Goal: Task Accomplishment & Management: Use online tool/utility

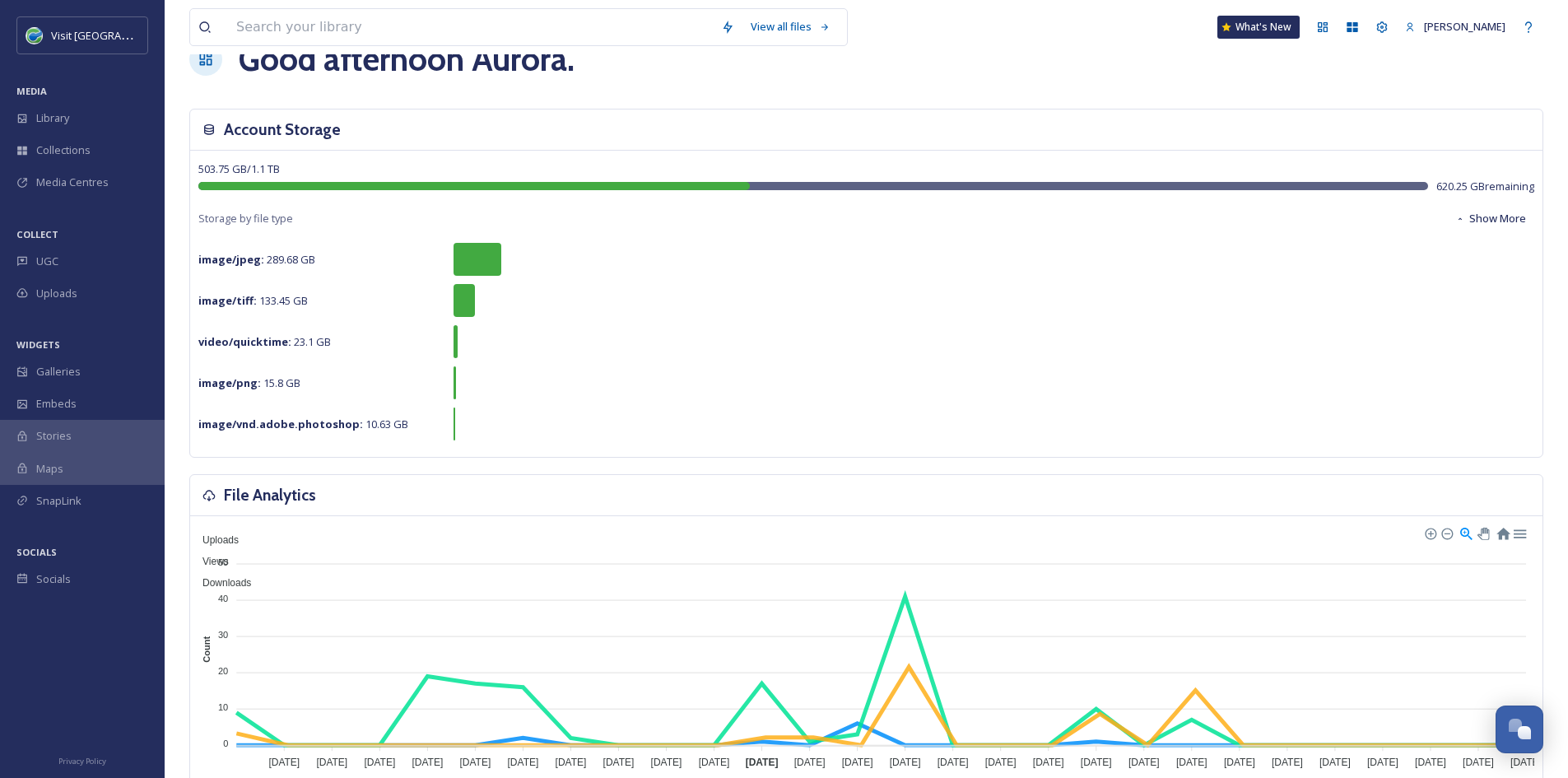
scroll to position [45, 0]
click at [261, 18] on input at bounding box center [470, 27] width 485 height 37
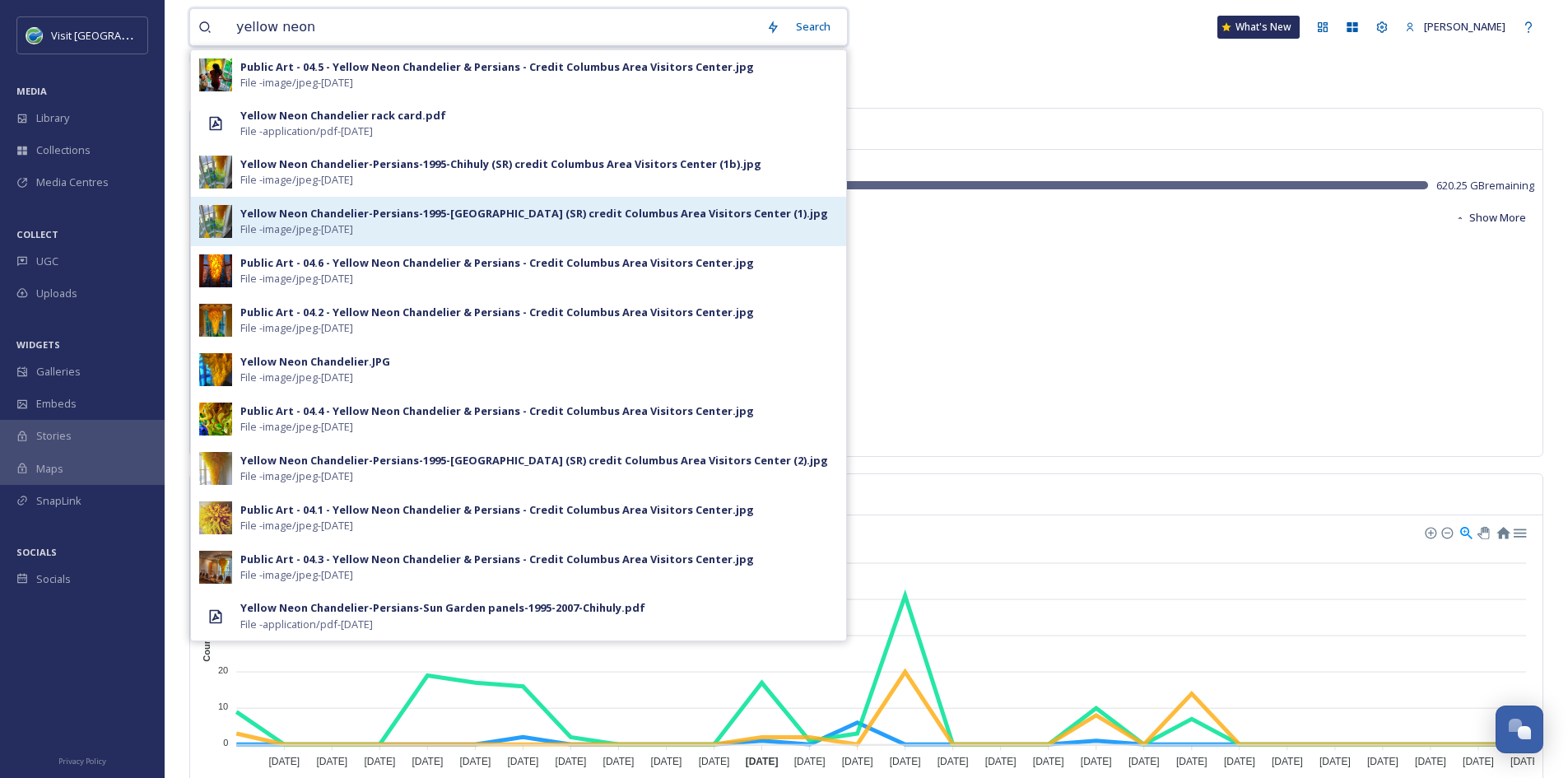
type input "yellow neon"
click at [320, 238] on div "Yellow Neon Chandelier-Persians-1995-[GEOGRAPHIC_DATA] (SR) credit Columbus Are…" at bounding box center [519, 221] width 655 height 50
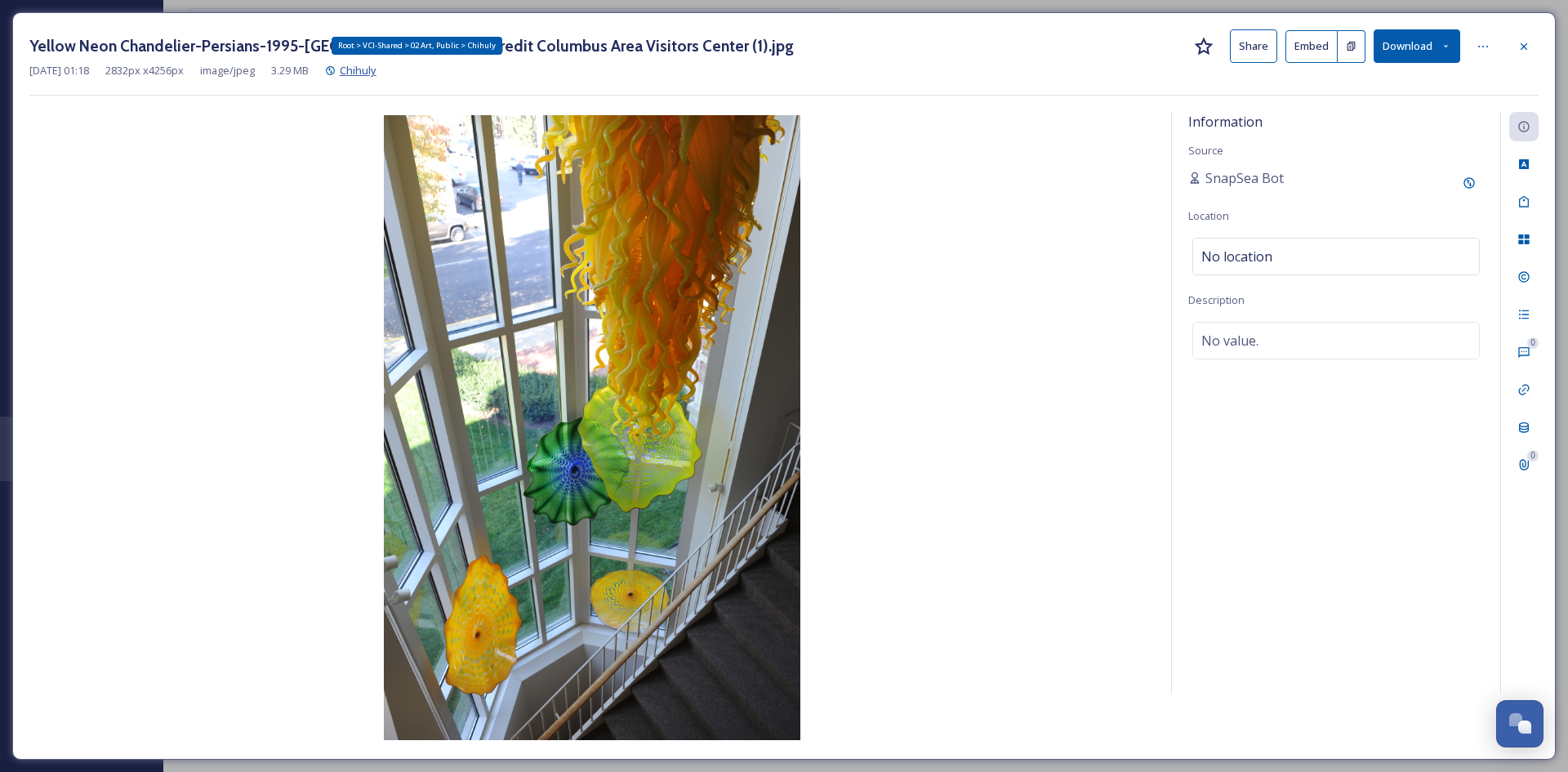
click at [377, 73] on span "Chihuly" at bounding box center [358, 70] width 37 height 15
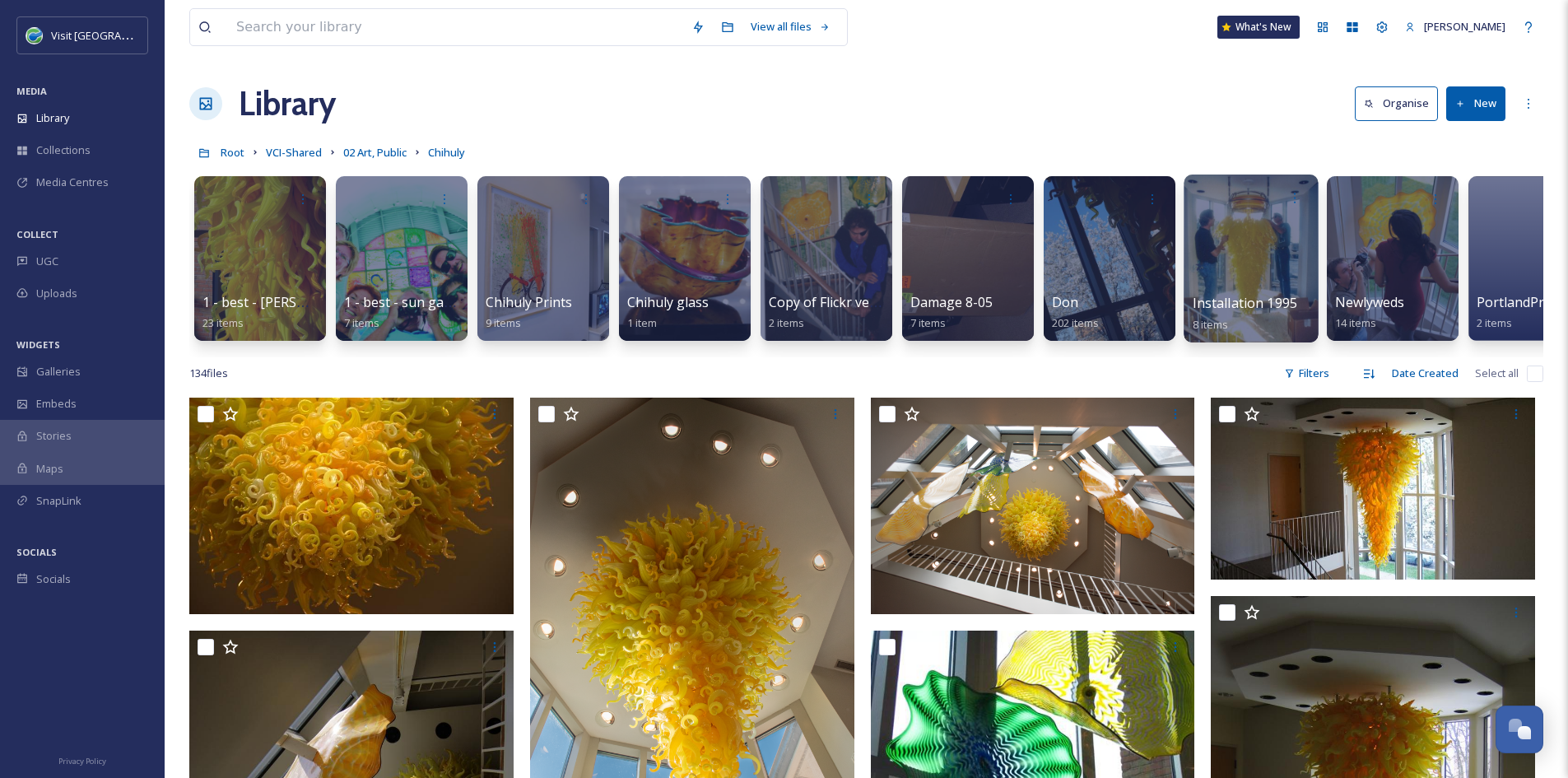
click at [1267, 252] on div at bounding box center [1251, 258] width 134 height 168
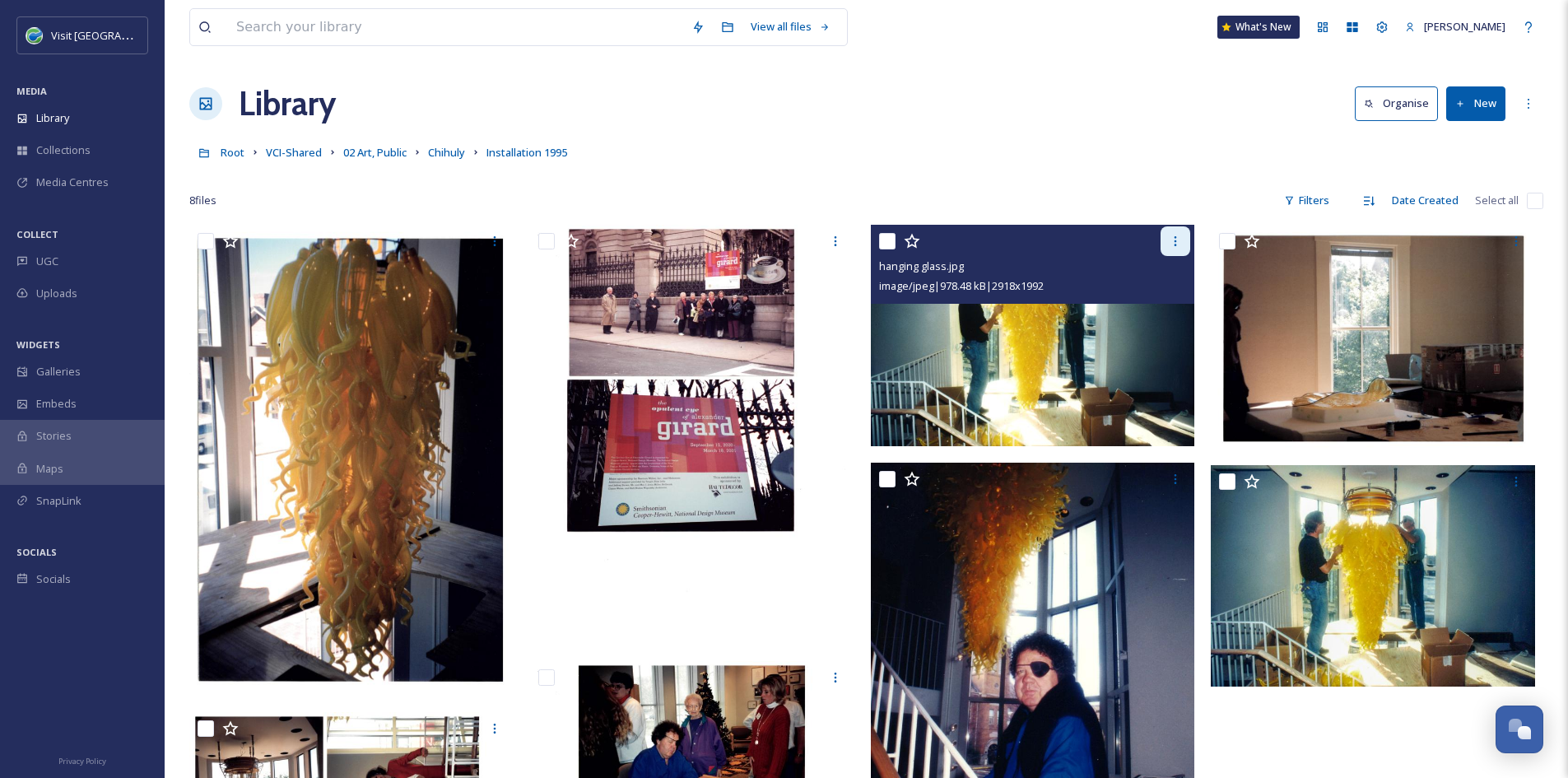
click at [1174, 234] on div at bounding box center [1176, 241] width 30 height 30
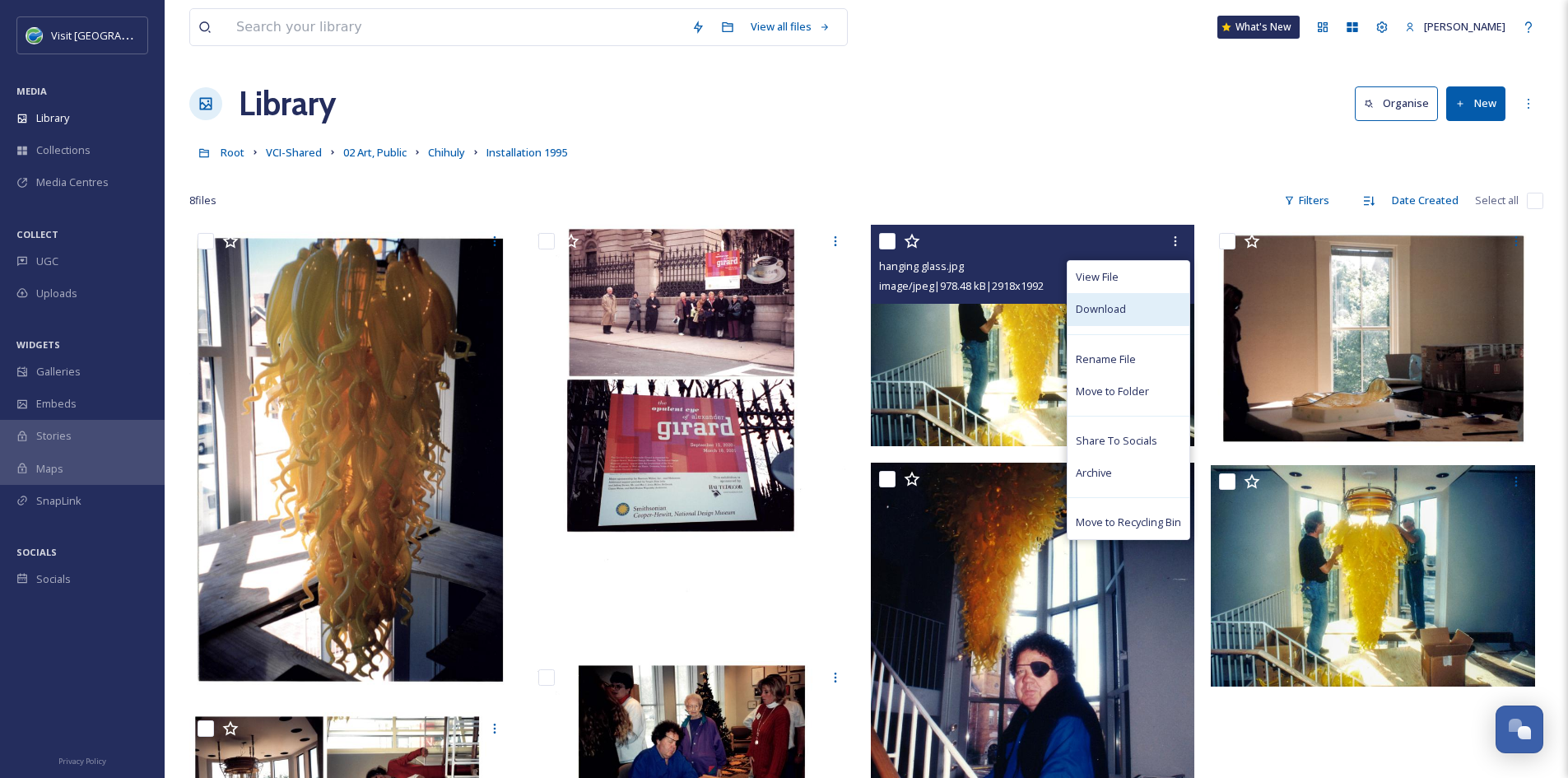
click at [1135, 316] on div "Download" at bounding box center [1129, 309] width 122 height 32
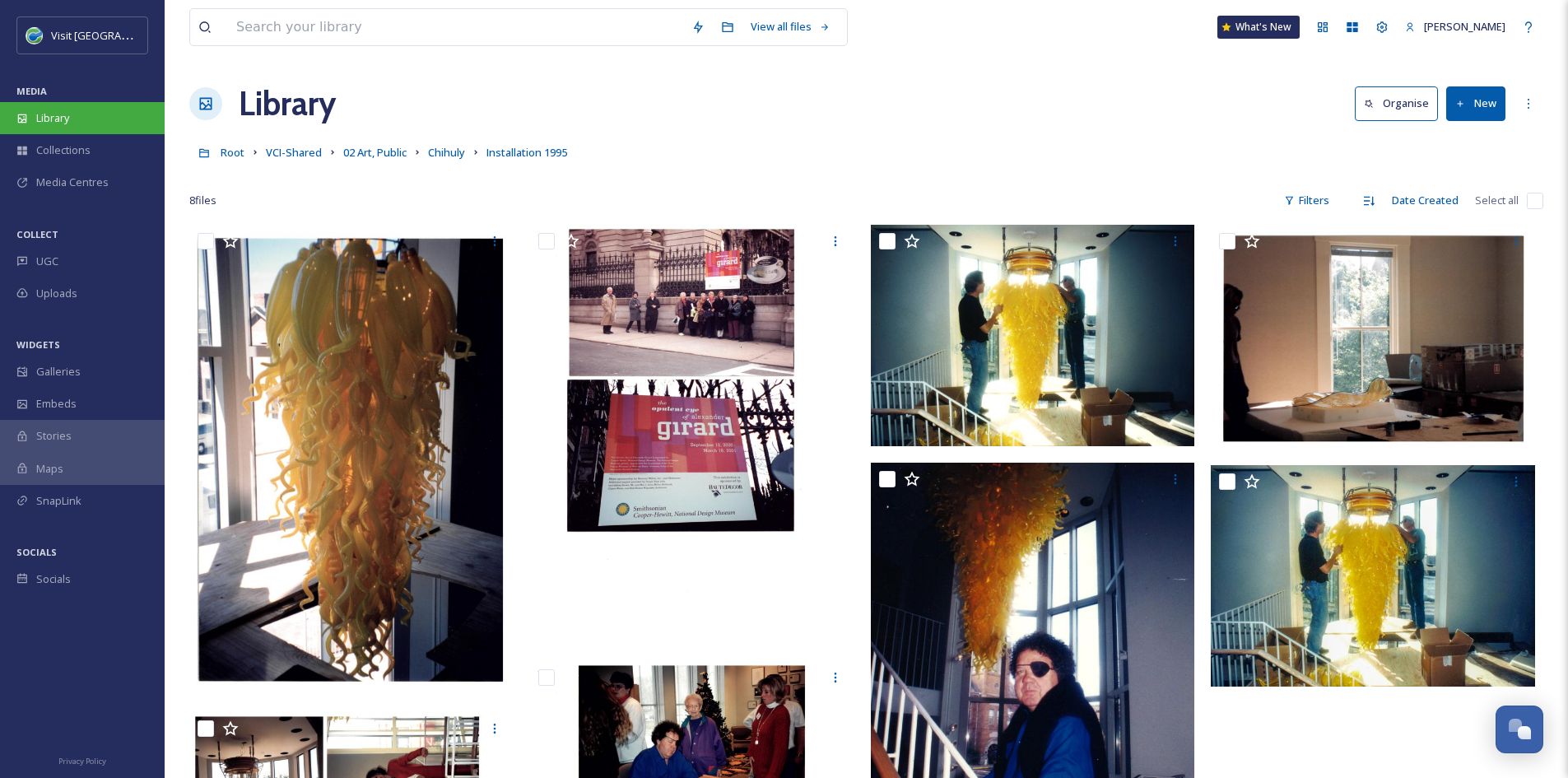
click at [46, 112] on span "Library" at bounding box center [53, 118] width 33 height 16
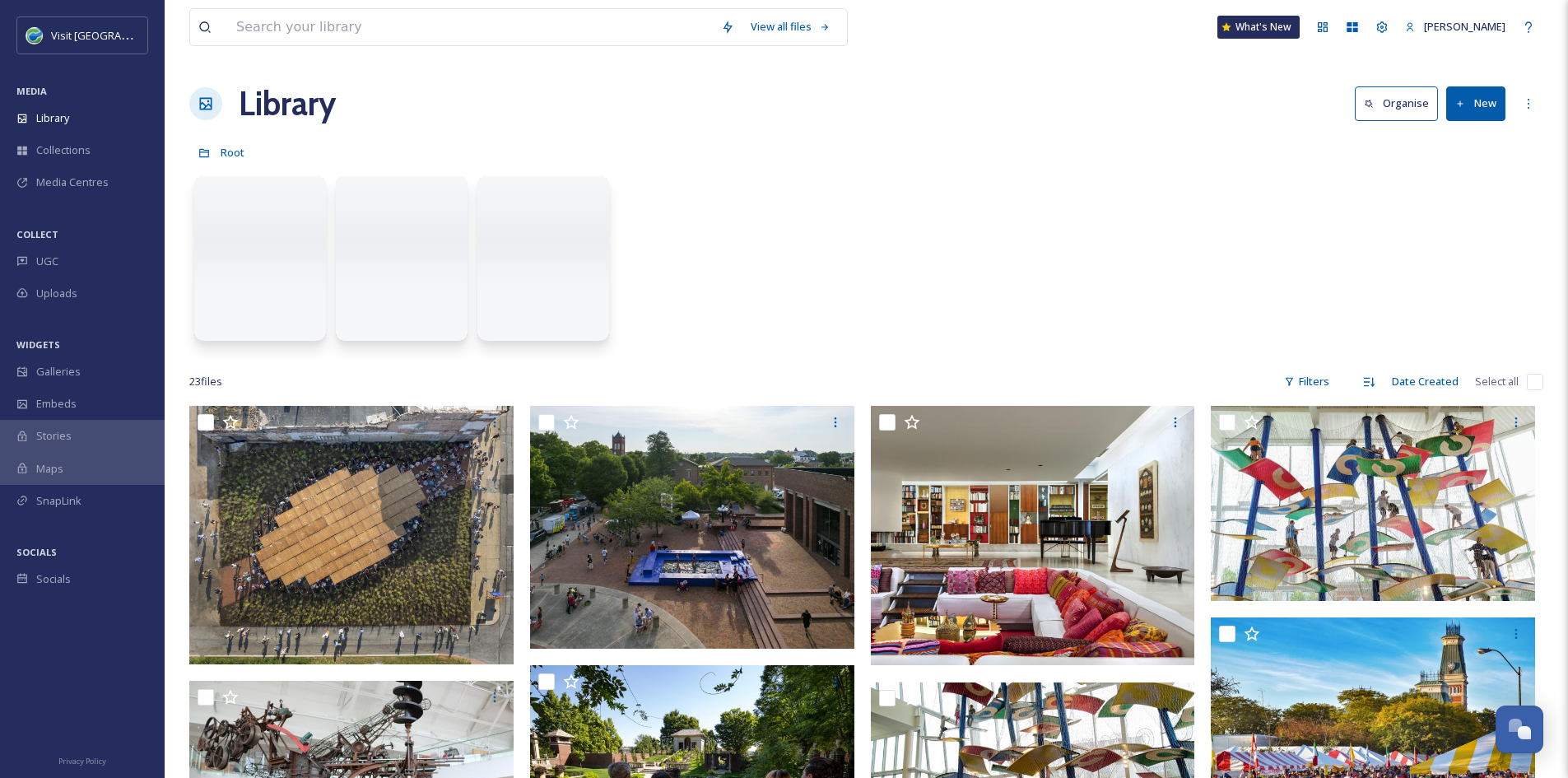
click at [1491, 110] on button "New" at bounding box center [1476, 103] width 59 height 34
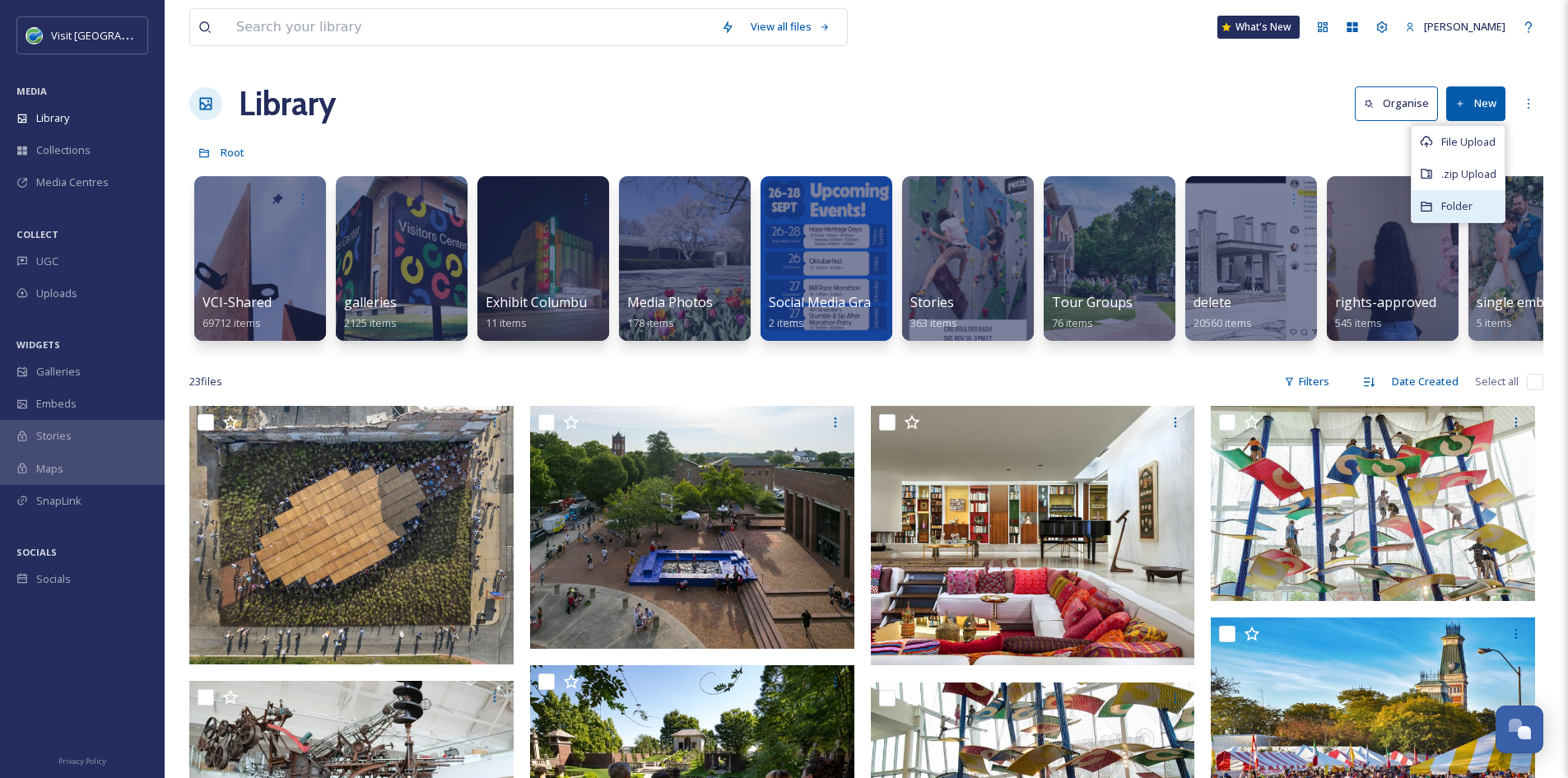
click at [1459, 203] on span "Folder" at bounding box center [1458, 206] width 31 height 16
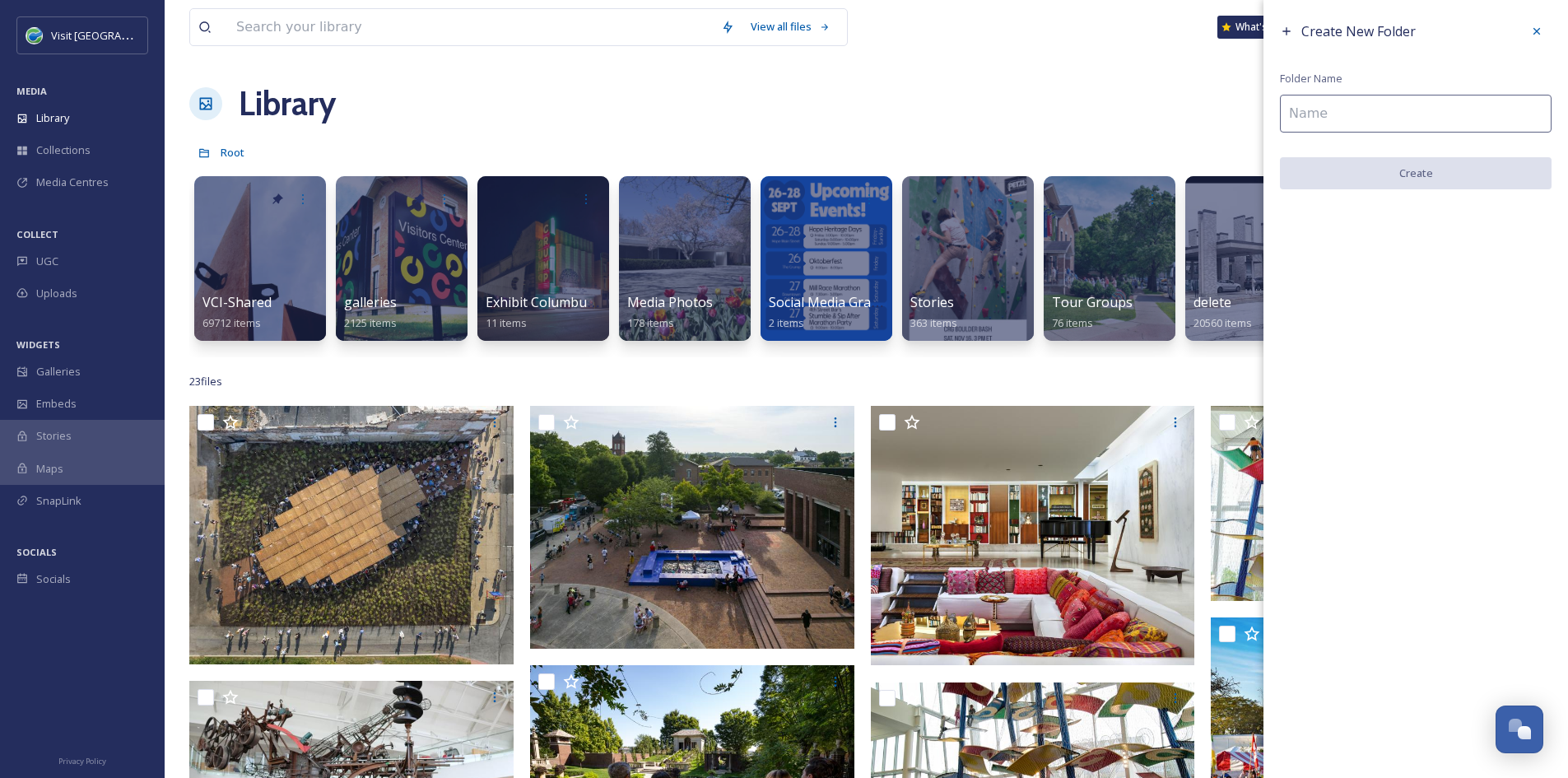
click at [1394, 123] on input at bounding box center [1416, 114] width 272 height 38
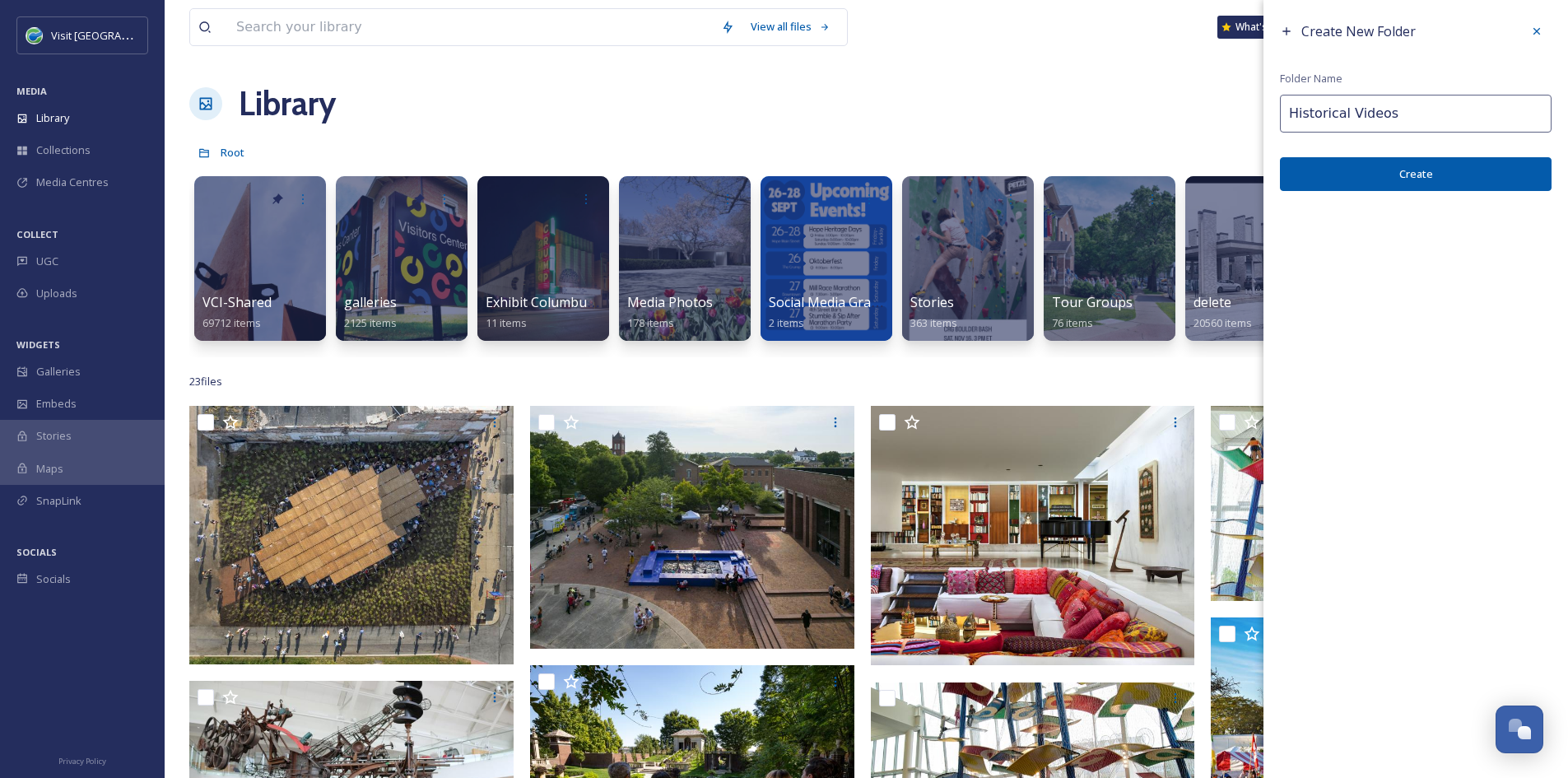
type input "Historical Videos"
click at [1393, 170] on button "Create" at bounding box center [1416, 174] width 272 height 34
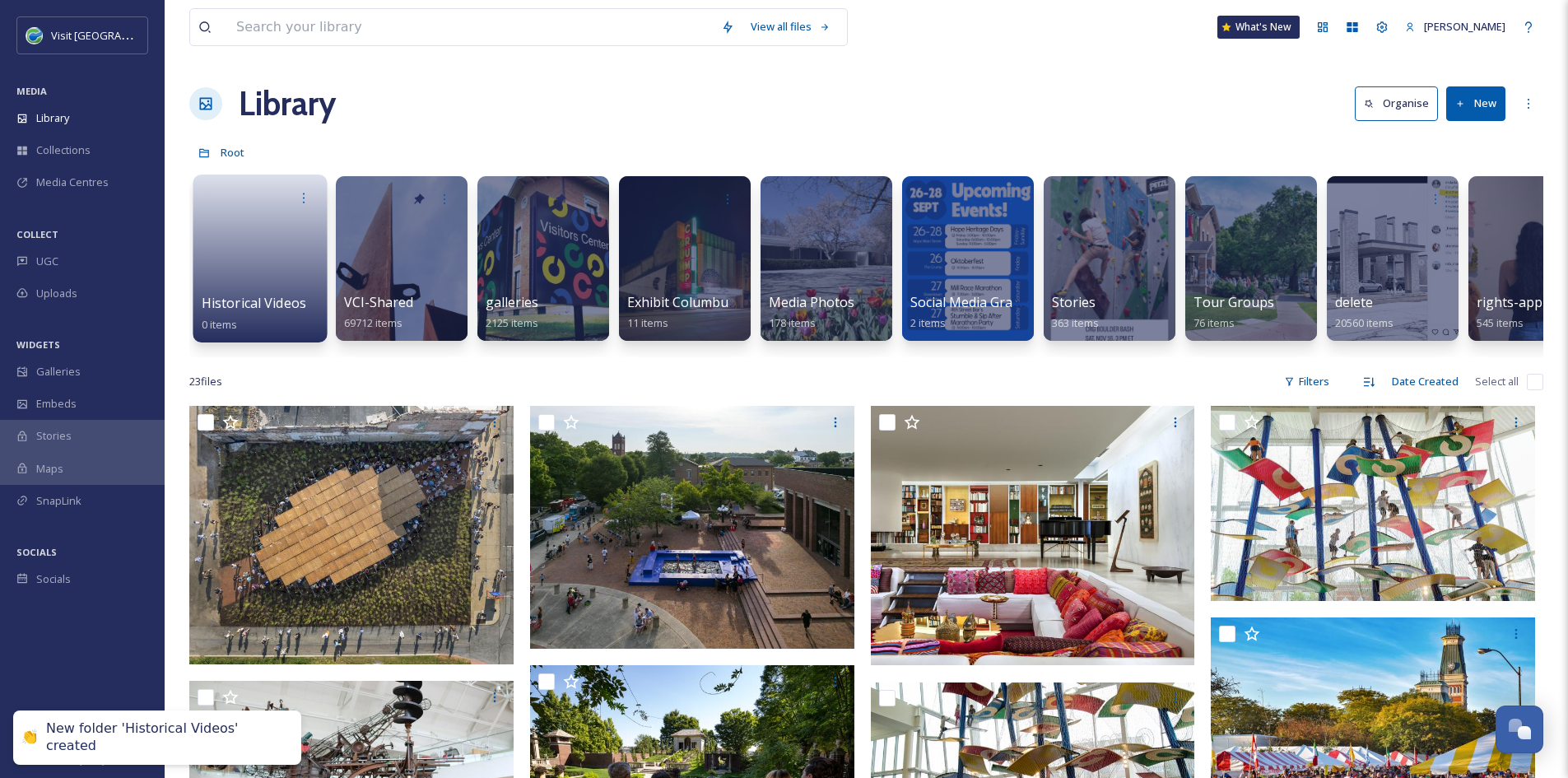
click at [257, 289] on link at bounding box center [260, 253] width 117 height 80
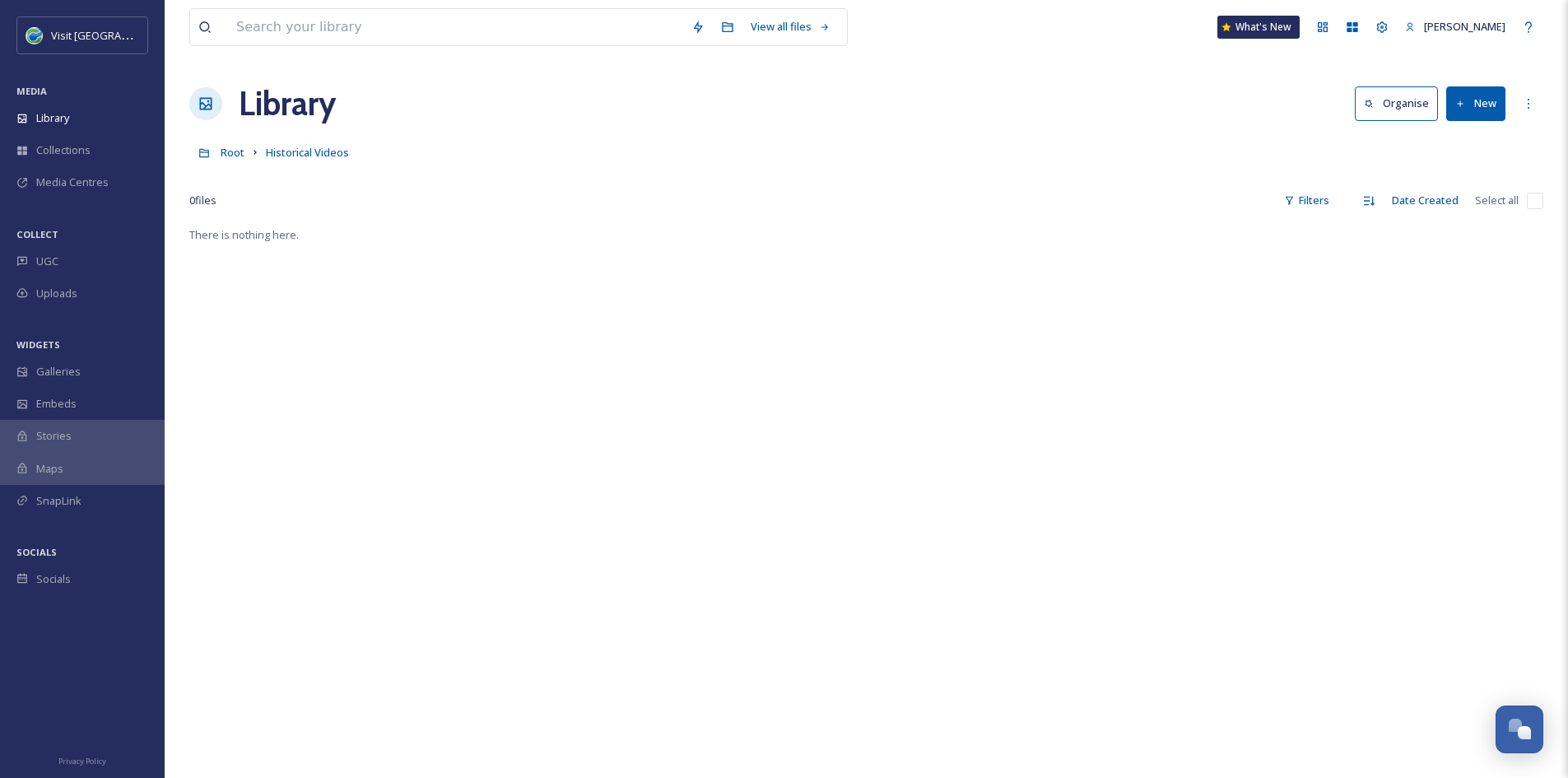
click at [1485, 103] on button "New" at bounding box center [1476, 103] width 59 height 34
click at [1475, 144] on span "File Upload" at bounding box center [1469, 142] width 55 height 16
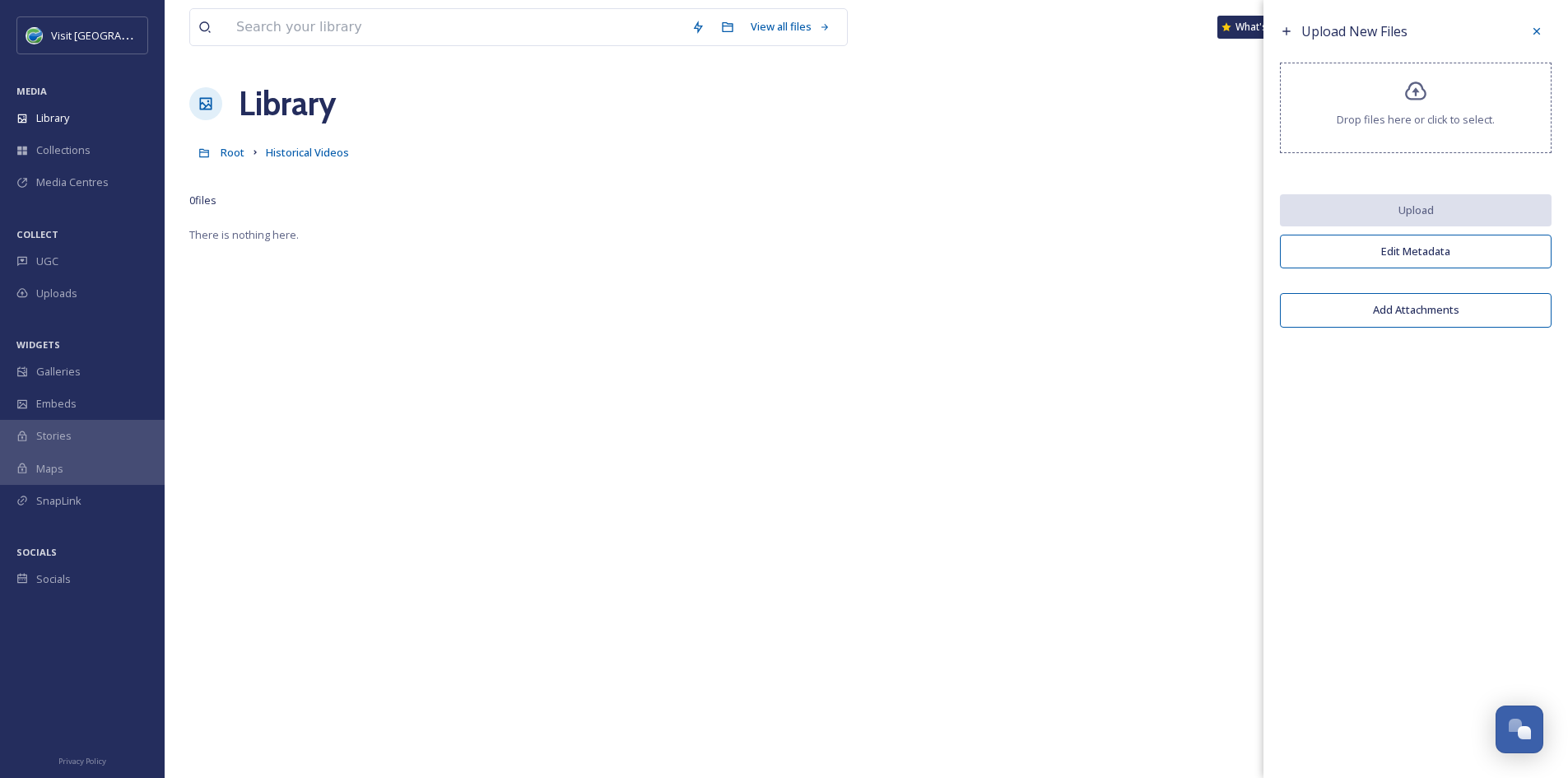
click at [1409, 96] on icon at bounding box center [1416, 91] width 23 height 23
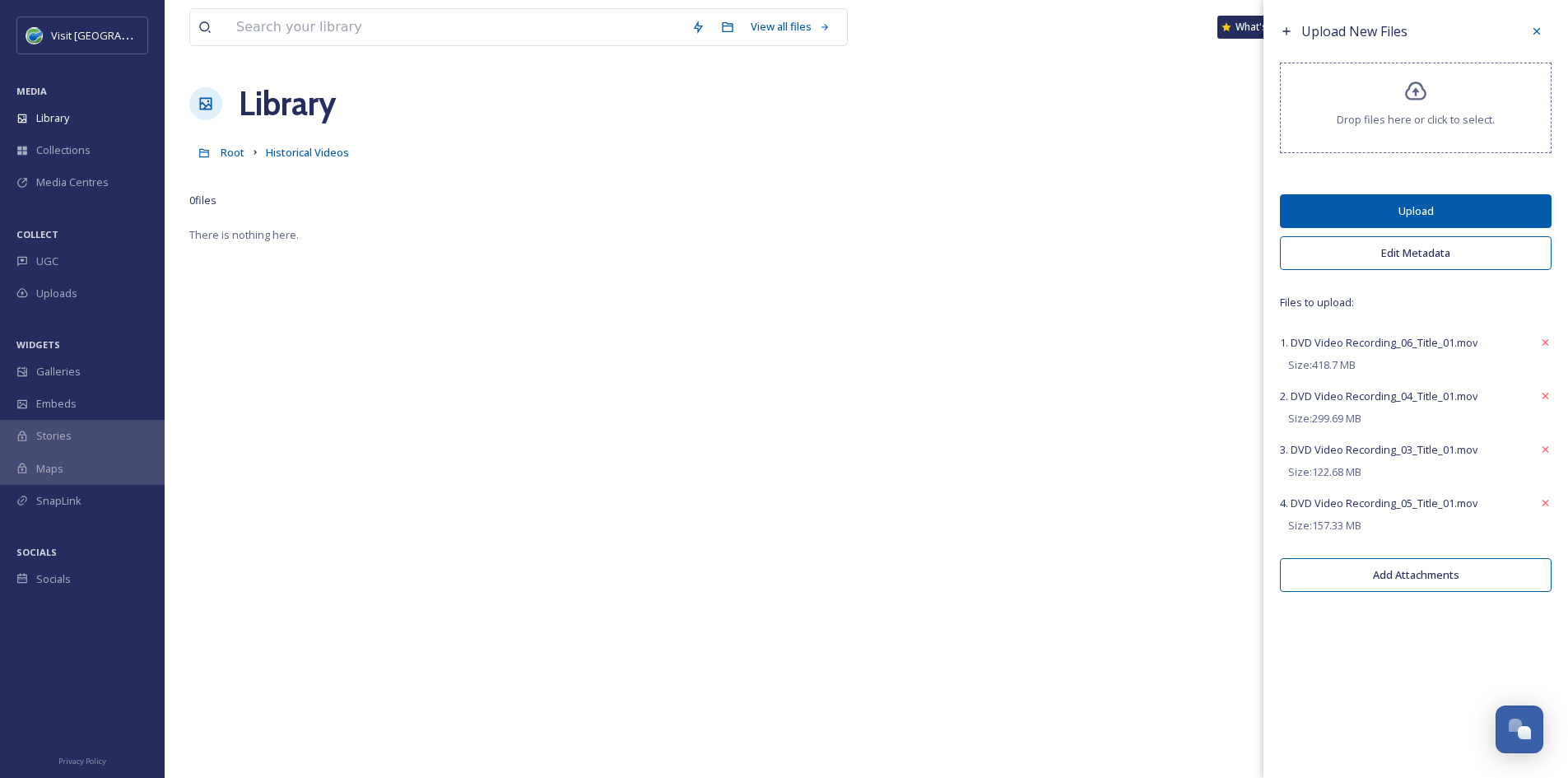
click at [1425, 217] on button "Upload" at bounding box center [1416, 211] width 272 height 34
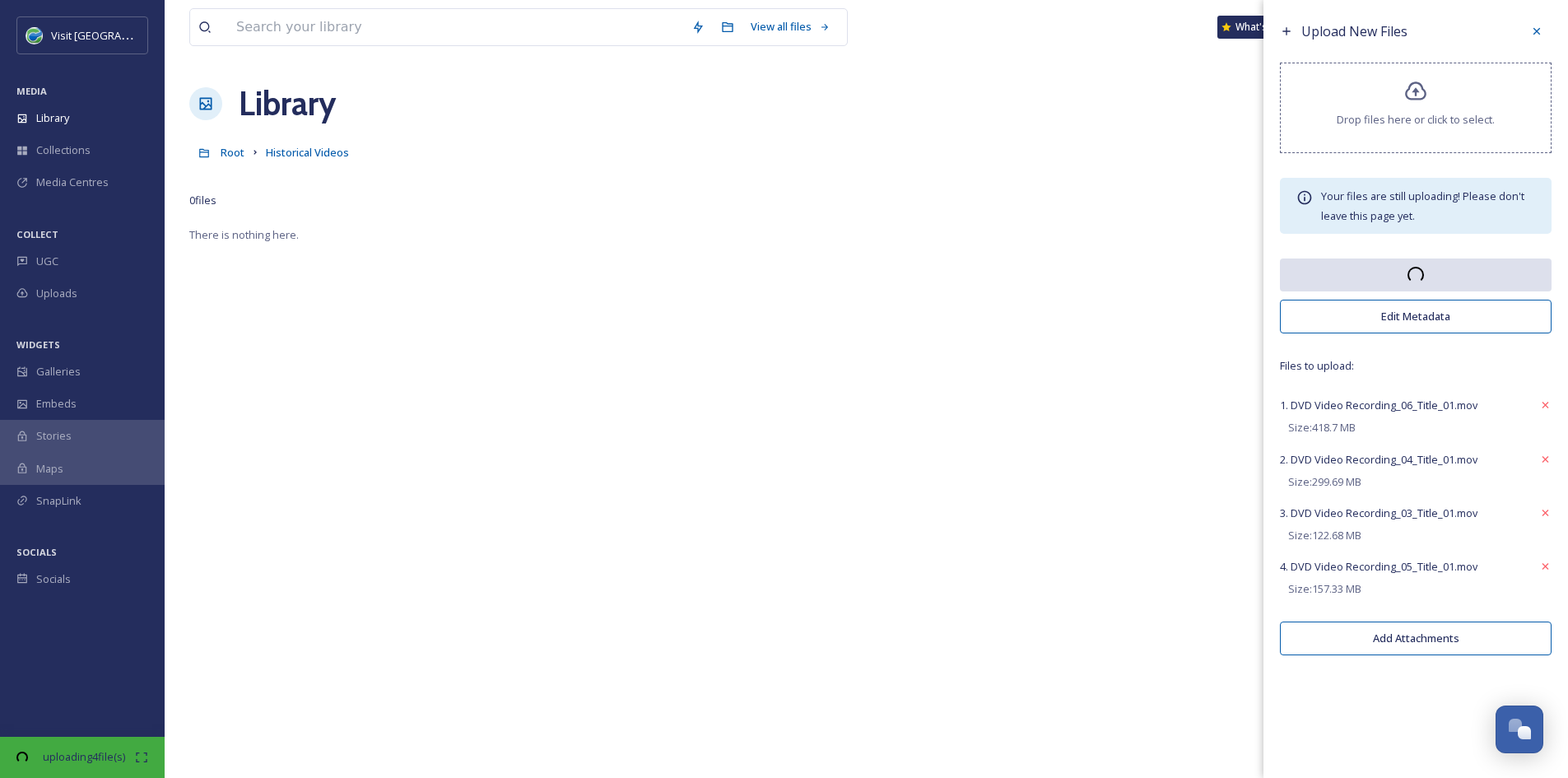
click at [1365, 628] on button "Add Attachments" at bounding box center [1416, 638] width 272 height 34
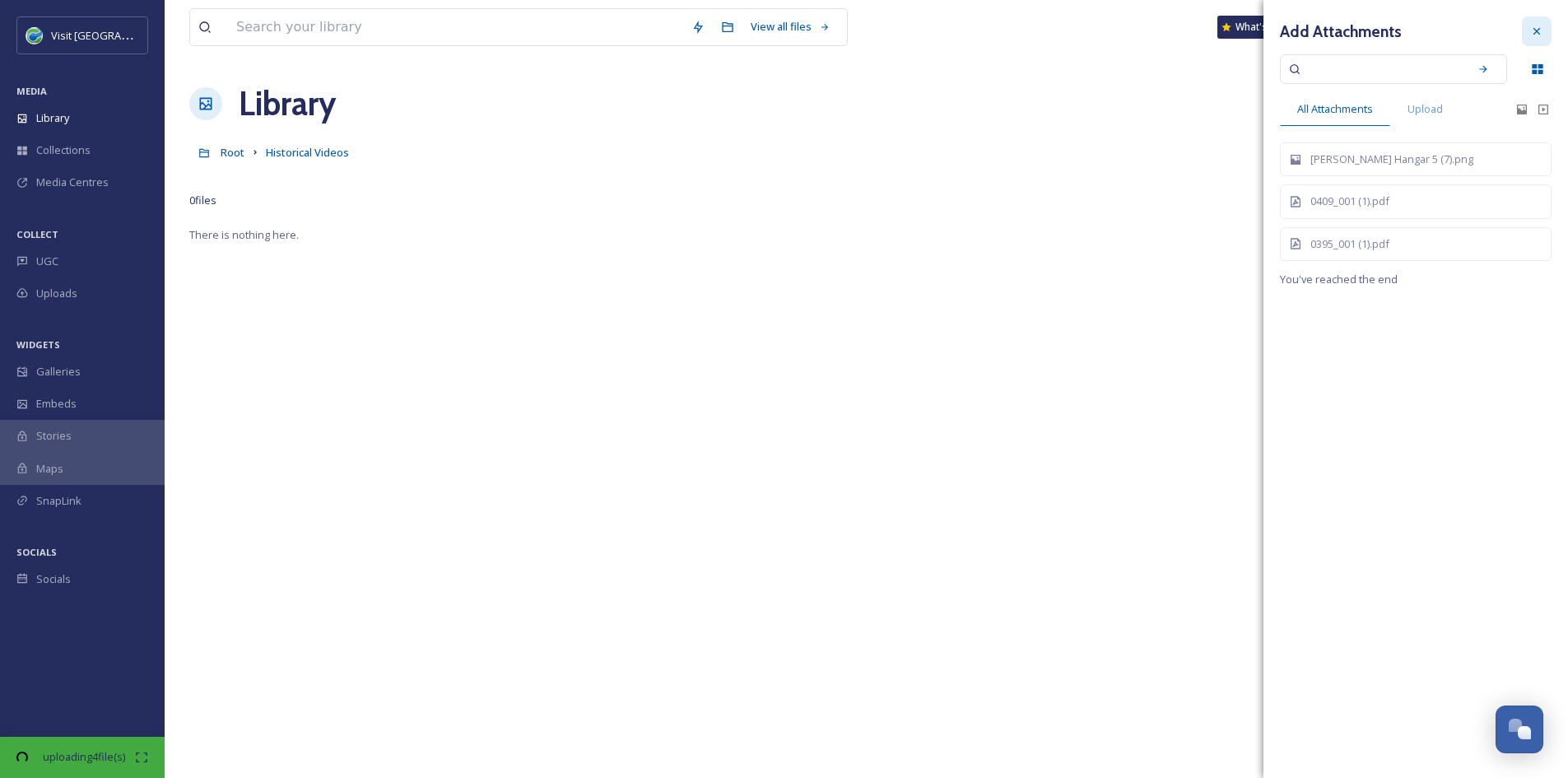
click at [1537, 36] on icon at bounding box center [1537, 30] width 13 height 13
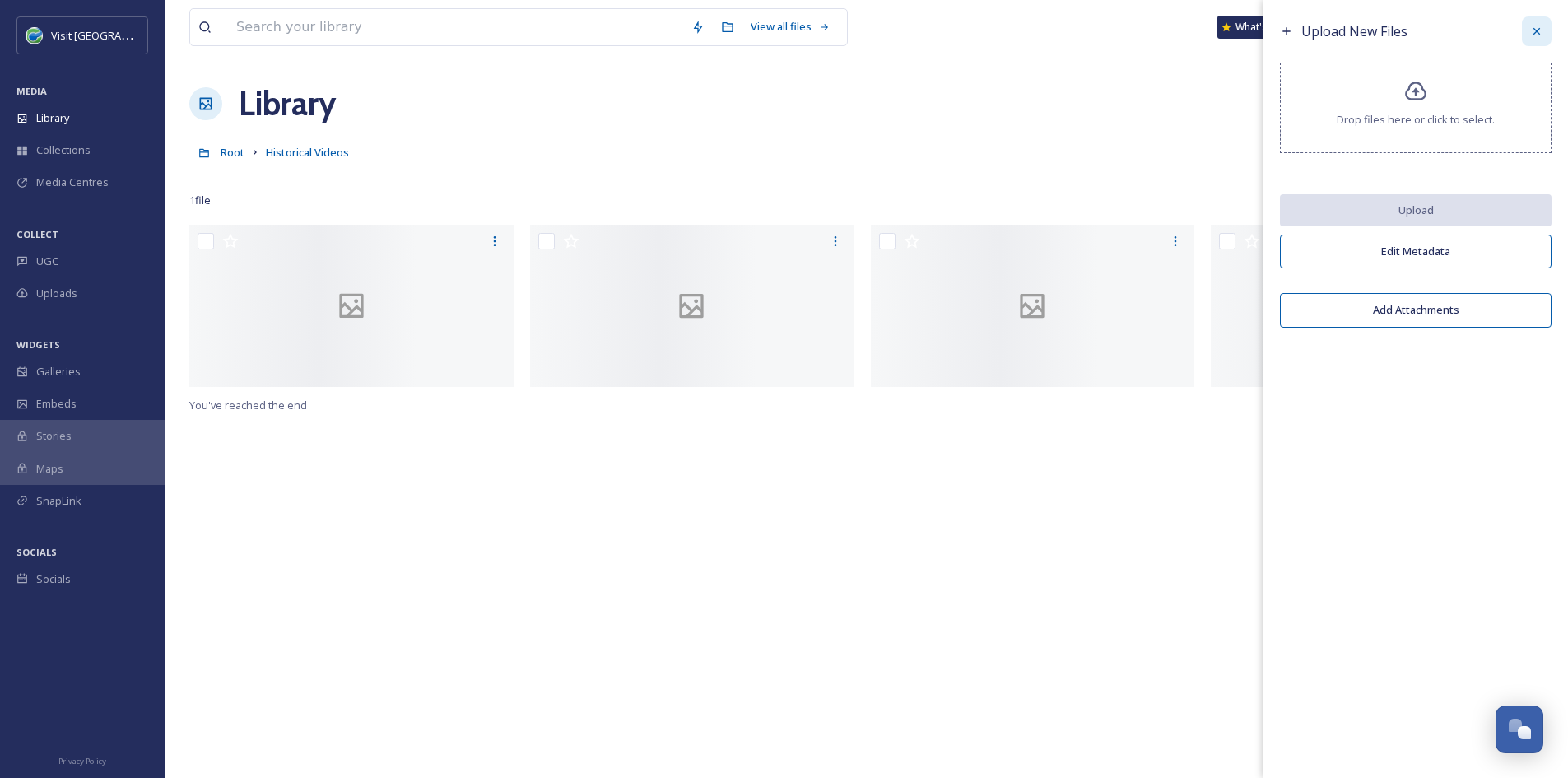
click at [1536, 30] on icon at bounding box center [1538, 31] width 7 height 7
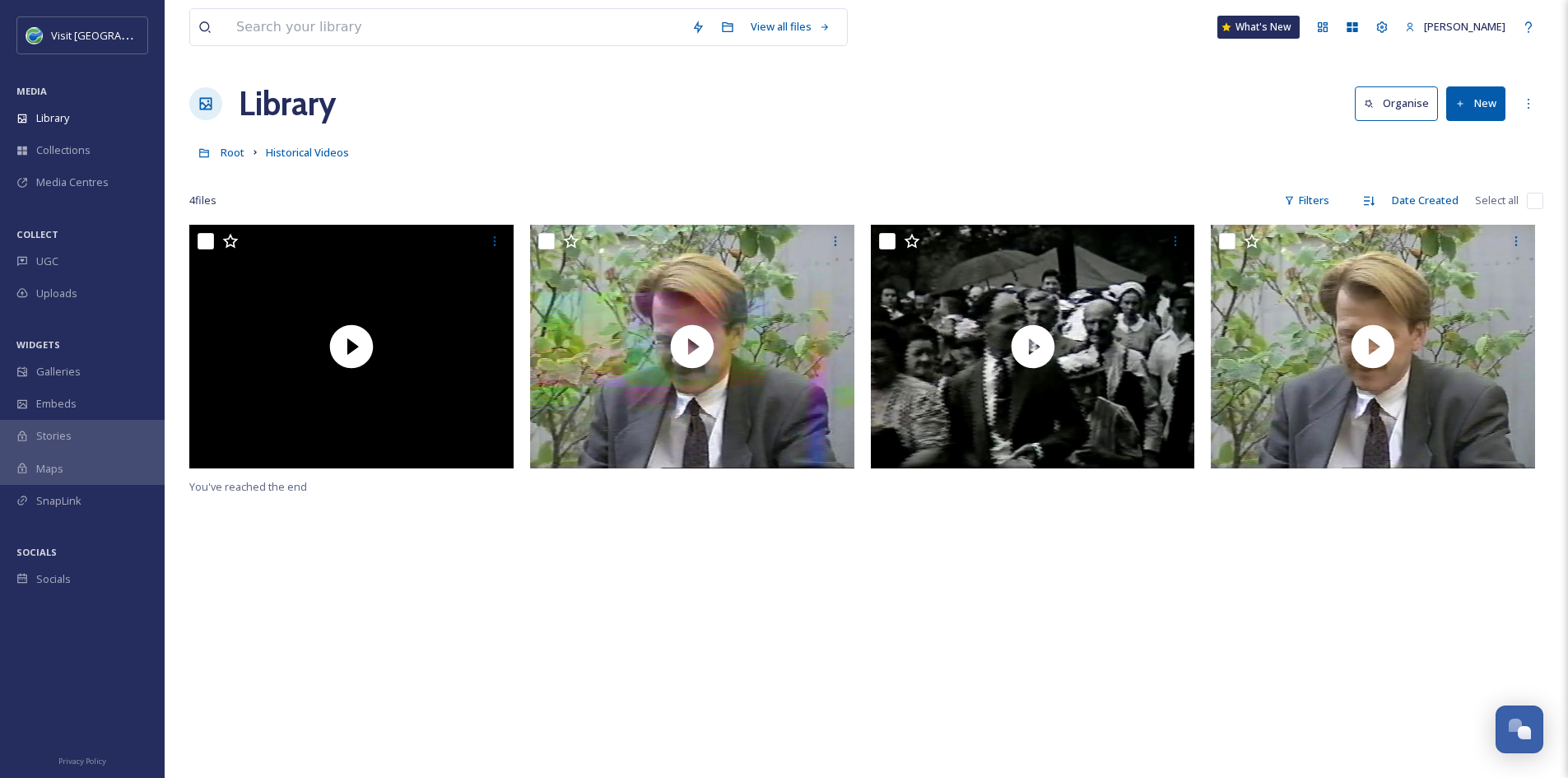
click at [1478, 108] on button "New" at bounding box center [1476, 103] width 59 height 34
click at [1475, 142] on span "File Upload" at bounding box center [1469, 142] width 55 height 16
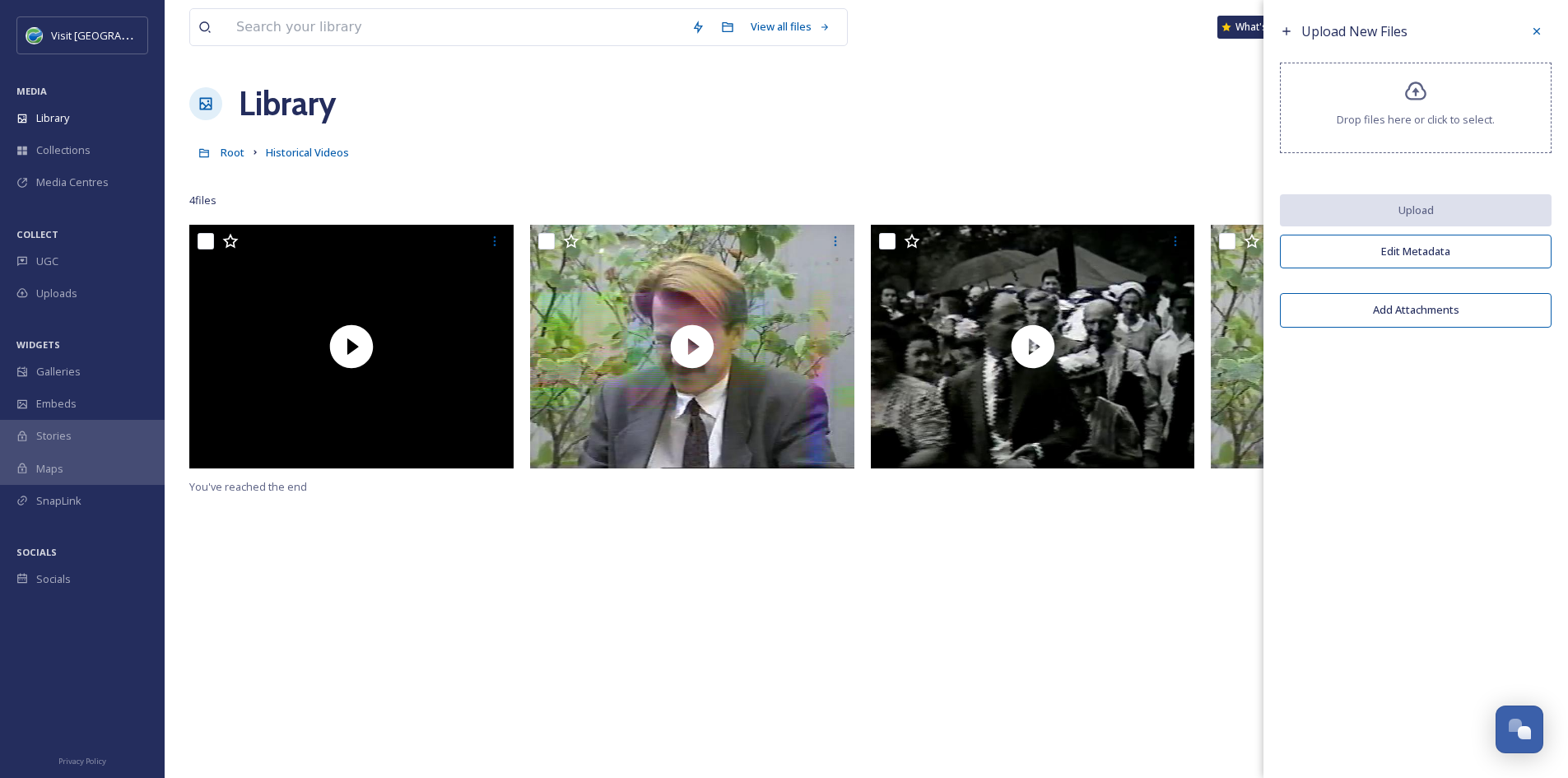
click at [1393, 119] on span "Drop files here or click to select." at bounding box center [1416, 120] width 158 height 16
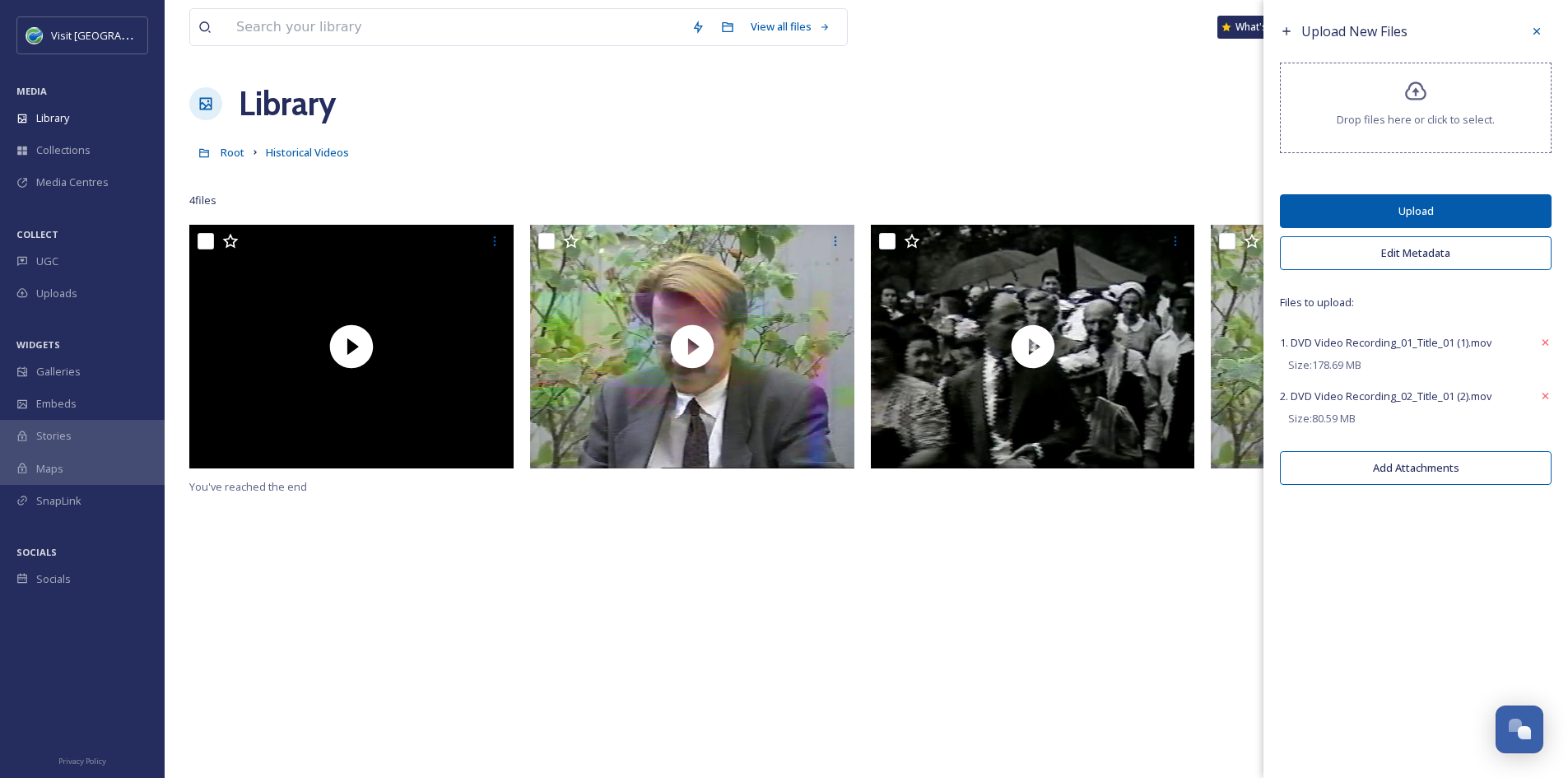
click at [1462, 205] on button "Upload" at bounding box center [1416, 211] width 272 height 34
